Goal: Information Seeking & Learning: Learn about a topic

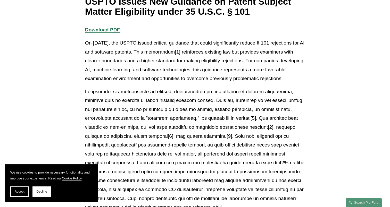
scroll to position [526, 0]
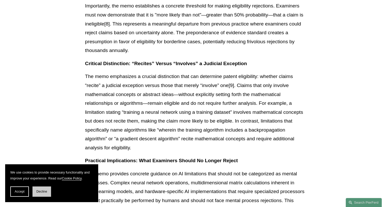
click at [38, 192] on span "Decline" at bounding box center [41, 192] width 11 height 4
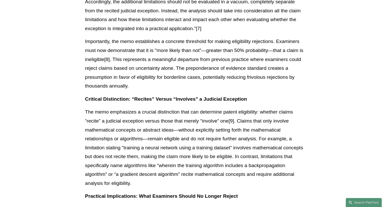
scroll to position [552, 0]
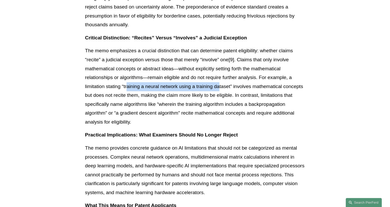
drag, startPoint x: 127, startPoint y: 96, endPoint x: 220, endPoint y: 95, distance: 92.9
click at [220, 95] on p "The memo emphasizes a crucial distinction that can determine patent eligibility…" at bounding box center [195, 86] width 220 height 80
click at [133, 106] on p "The memo emphasizes a crucial distinction that can determine patent eligibility…" at bounding box center [195, 86] width 220 height 80
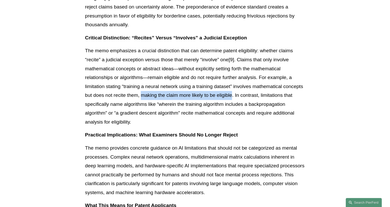
drag, startPoint x: 142, startPoint y: 105, endPoint x: 232, endPoint y: 104, distance: 89.3
click at [232, 104] on p "The memo emphasizes a crucial distinction that can determine patent eligibility…" at bounding box center [195, 86] width 220 height 80
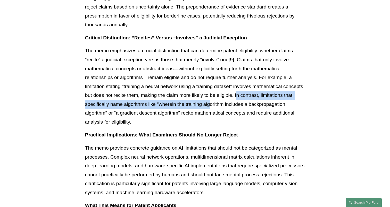
drag, startPoint x: 232, startPoint y: 104, endPoint x: 209, endPoint y: 111, distance: 23.6
click at [209, 111] on p "The memo emphasizes a crucial distinction that can determine patent eligibility…" at bounding box center [195, 86] width 220 height 80
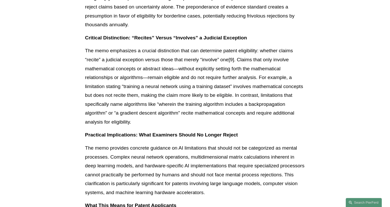
drag, startPoint x: 209, startPoint y: 111, endPoint x: 154, endPoint y: 122, distance: 56.4
click at [154, 122] on p "The memo emphasizes a crucial distinction that can determine patent eligibility…" at bounding box center [195, 86] width 220 height 80
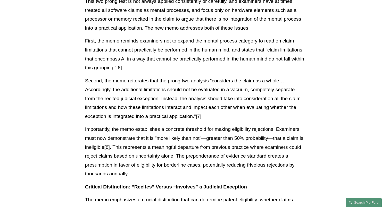
scroll to position [371, 0]
